Goal: Find specific page/section: Find specific page/section

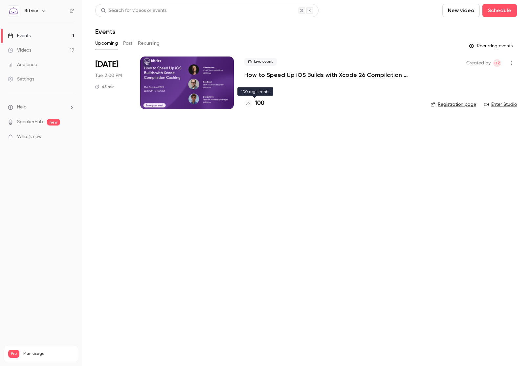
click at [261, 103] on h4 "100" at bounding box center [260, 103] width 10 height 9
click at [311, 144] on main "Search for videos or events New video Schedule Events Upcoming Past Recurring R…" at bounding box center [306, 183] width 448 height 366
